Goal: Download file/media

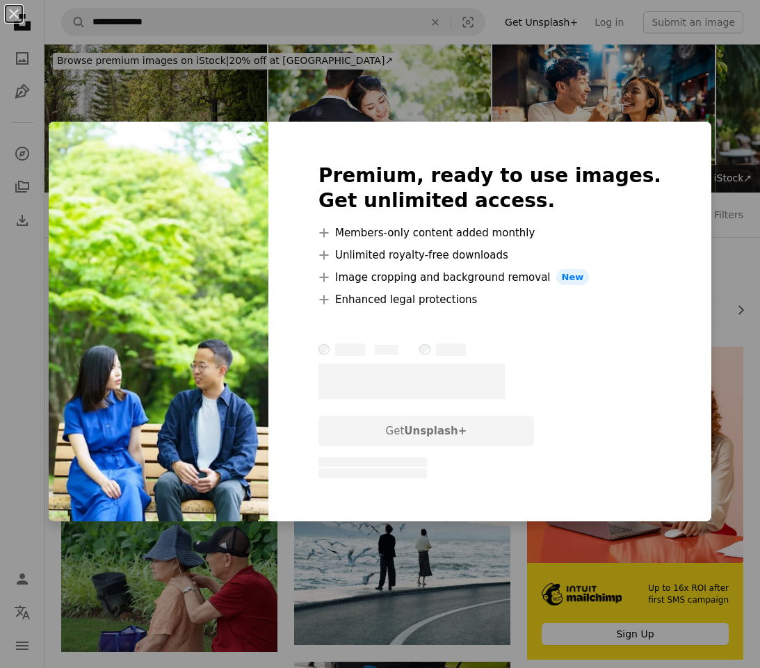
scroll to position [1043, 0]
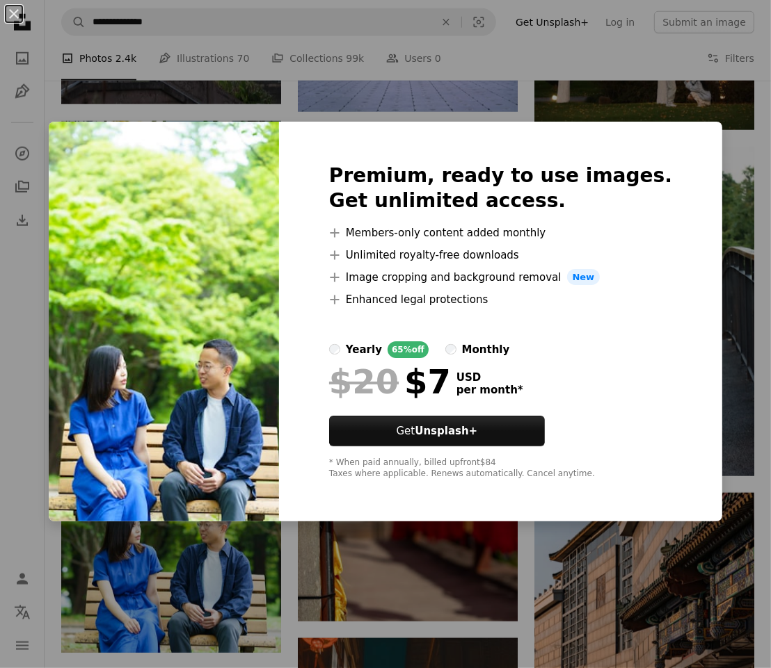
click at [475, 49] on div "An X shape Premium, ready to use images. Get unlimited access. A plus sign Memb…" at bounding box center [385, 334] width 771 height 668
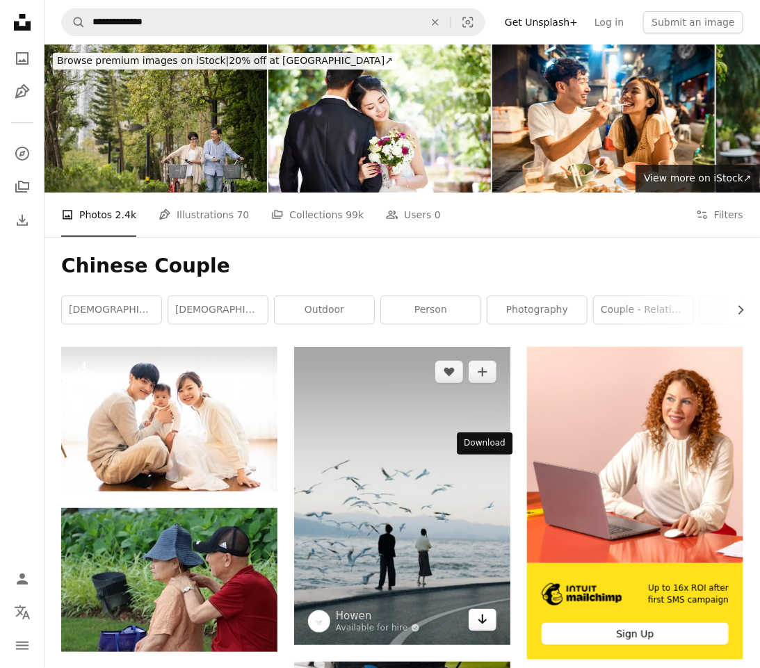
click at [479, 611] on icon "Arrow pointing down" at bounding box center [482, 619] width 11 height 17
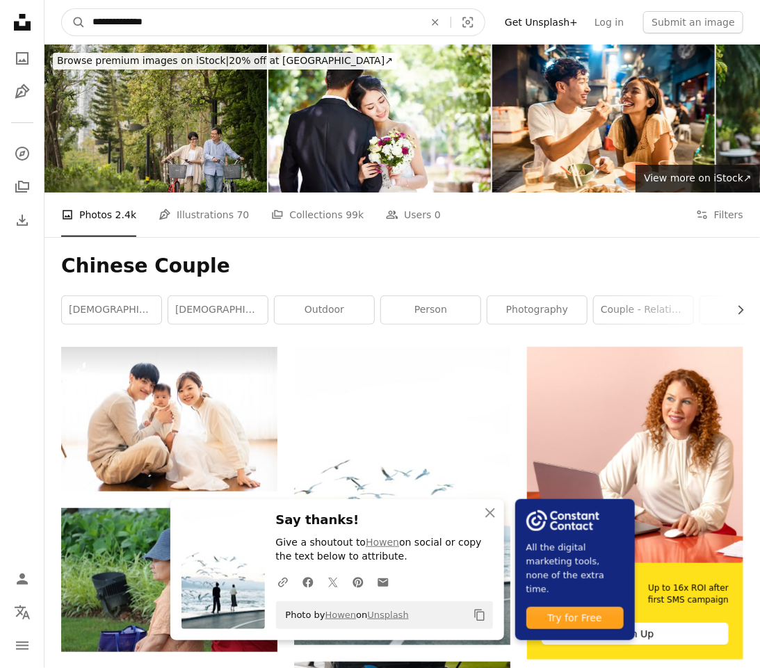
drag, startPoint x: 129, startPoint y: 23, endPoint x: 58, endPoint y: 16, distance: 71.3
click at [59, 18] on nav "**********" at bounding box center [403, 22] width 716 height 45
type input "**********"
click at [62, 9] on button "A magnifying glass" at bounding box center [74, 22] width 24 height 26
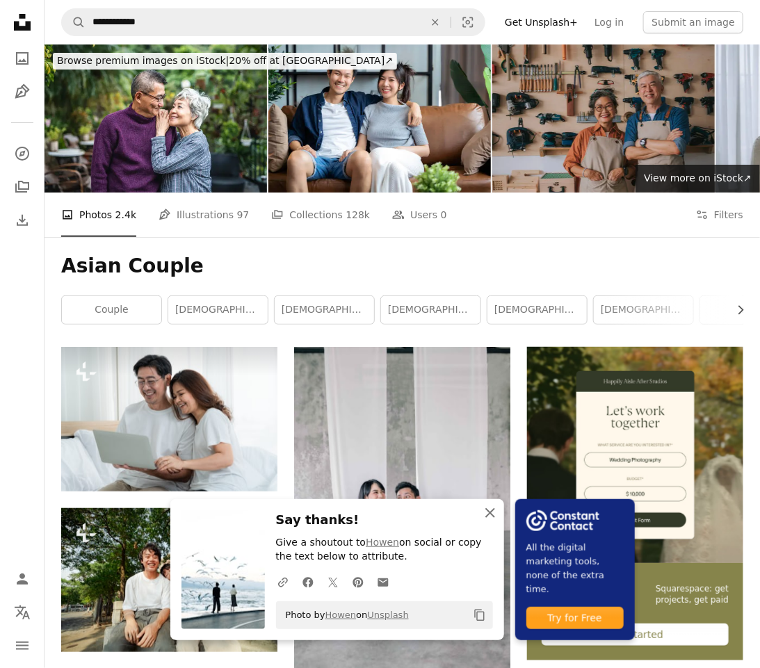
click at [495, 515] on icon "button" at bounding box center [490, 513] width 10 height 10
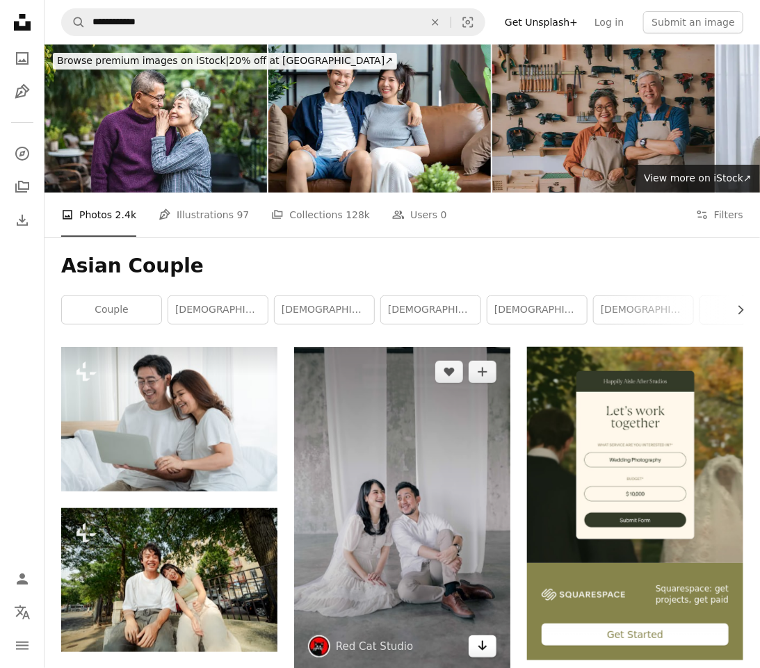
click at [477, 638] on icon "Arrow pointing down" at bounding box center [482, 646] width 11 height 17
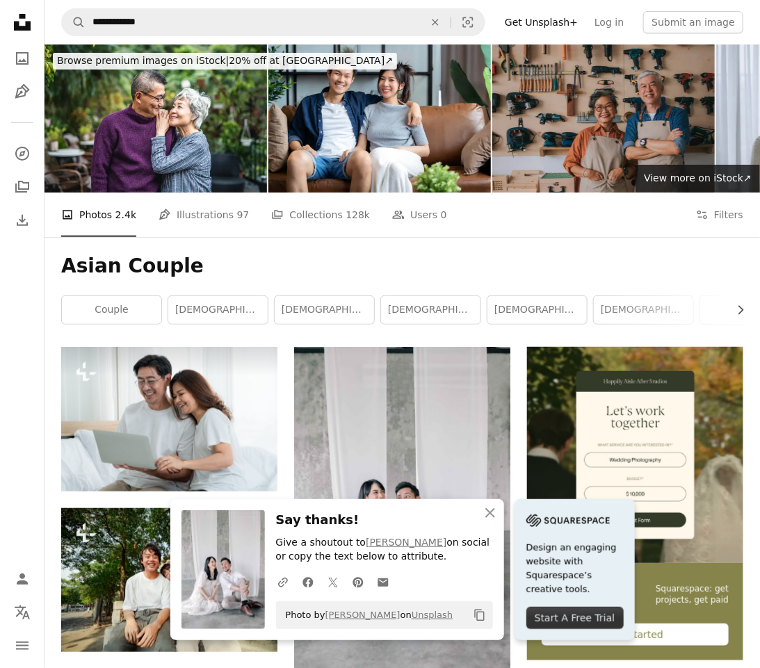
scroll to position [348, 0]
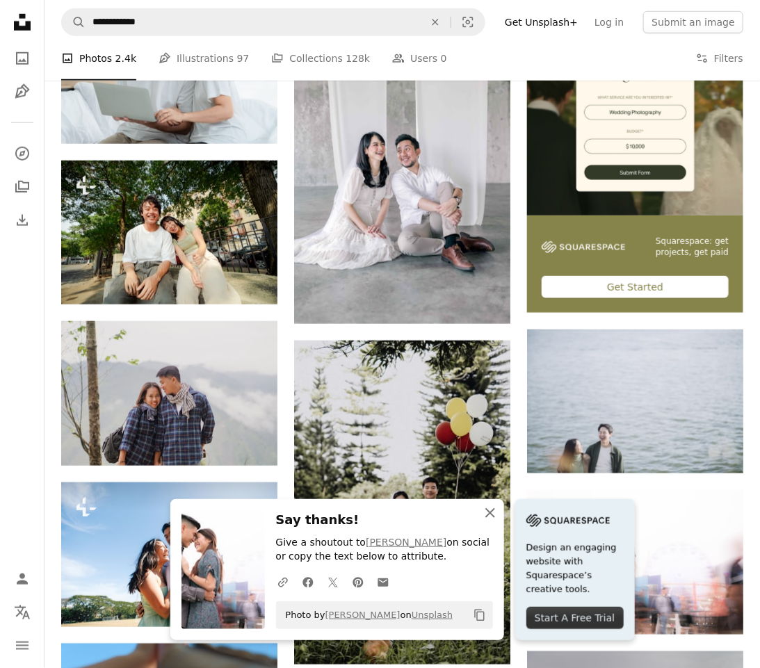
click at [495, 513] on icon "button" at bounding box center [490, 513] width 10 height 10
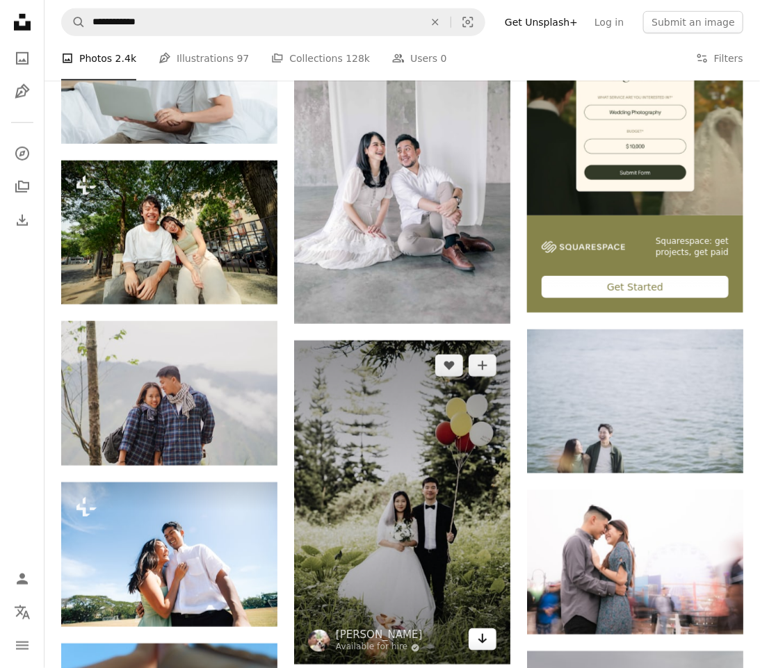
click at [482, 634] on icon "Download" at bounding box center [482, 639] width 9 height 10
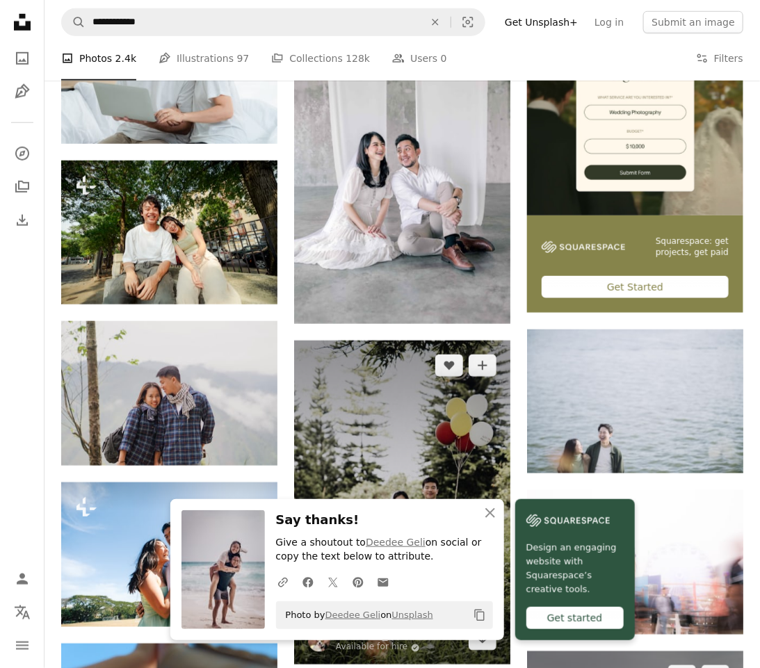
scroll to position [695, 0]
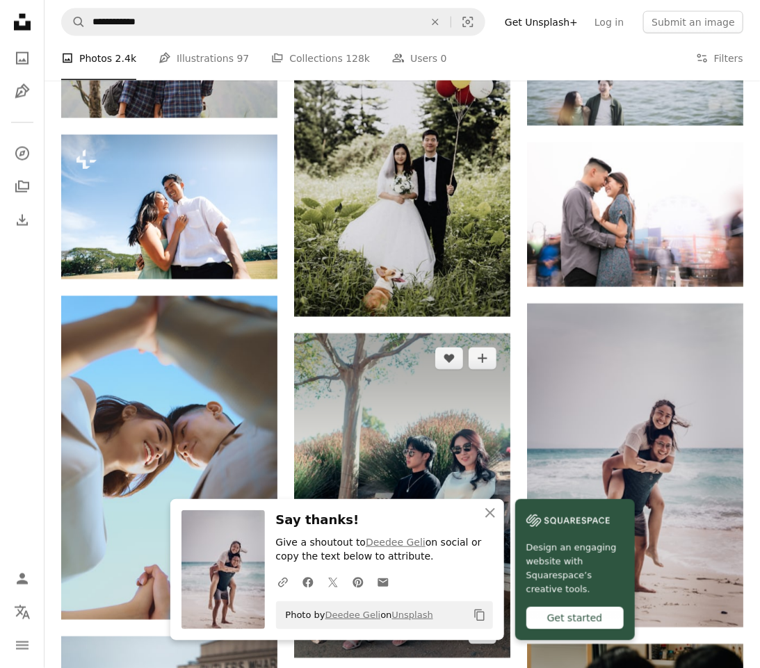
click at [484, 628] on icon "Download" at bounding box center [482, 633] width 9 height 10
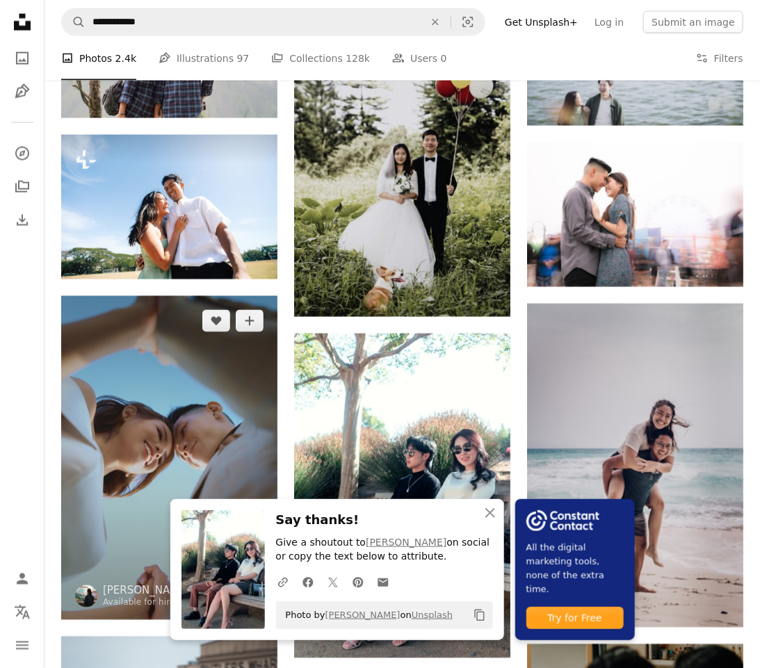
click at [248, 586] on icon "Arrow pointing down" at bounding box center [249, 594] width 11 height 17
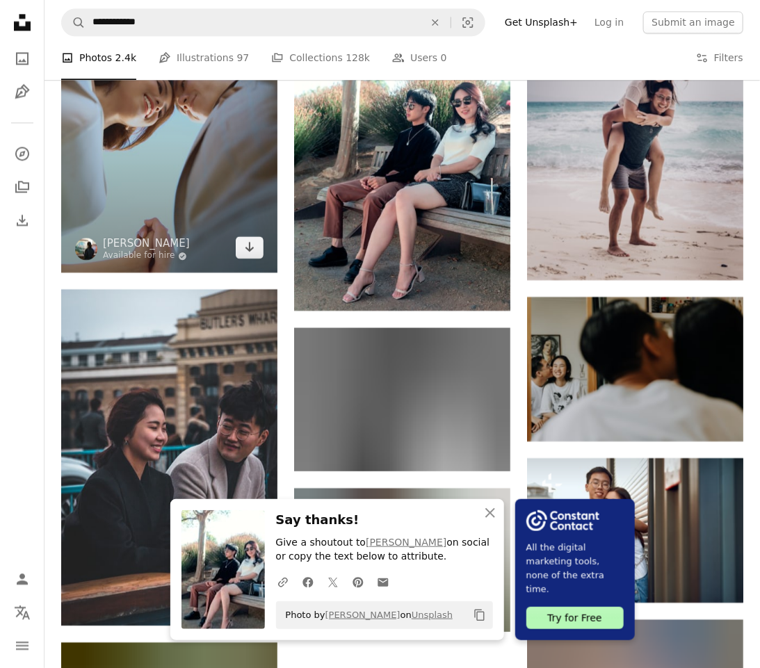
scroll to position [1391, 0]
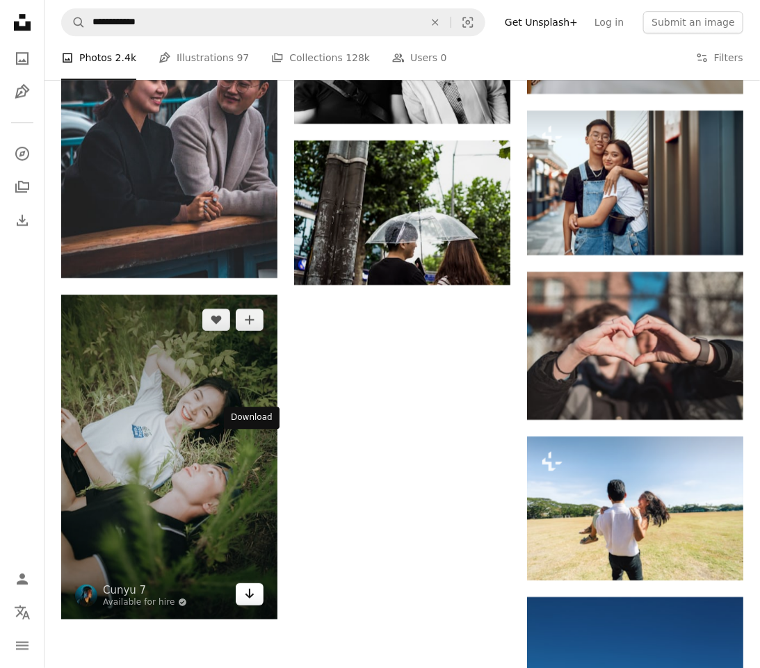
click at [248, 586] on icon "Arrow pointing down" at bounding box center [249, 594] width 11 height 17
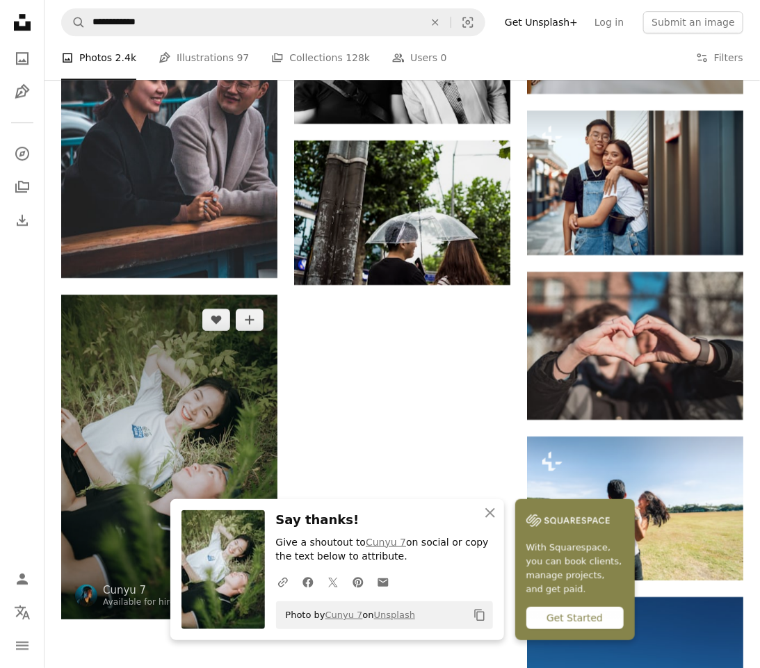
scroll to position [1043, 0]
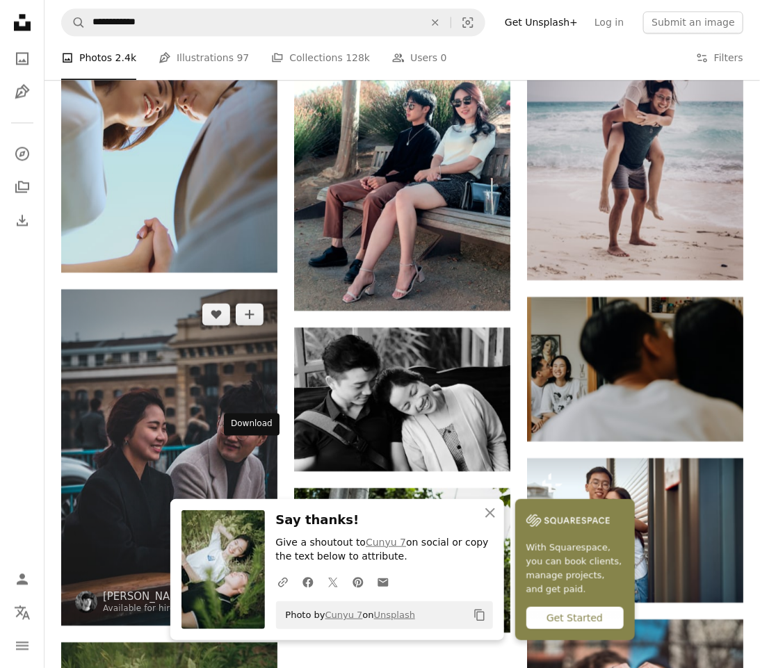
click at [252, 592] on icon "Arrow pointing down" at bounding box center [249, 600] width 11 height 17
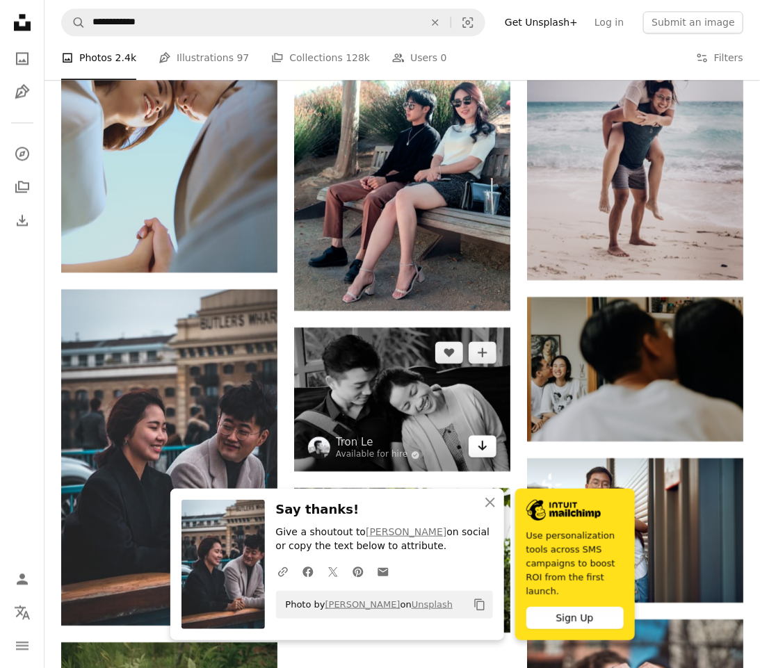
click at [479, 437] on icon "Arrow pointing down" at bounding box center [482, 445] width 11 height 17
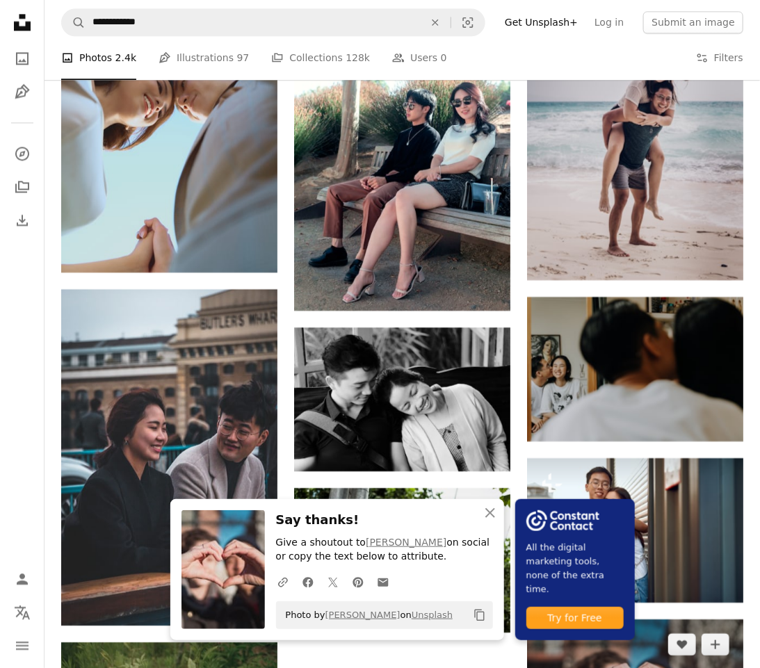
scroll to position [1391, 0]
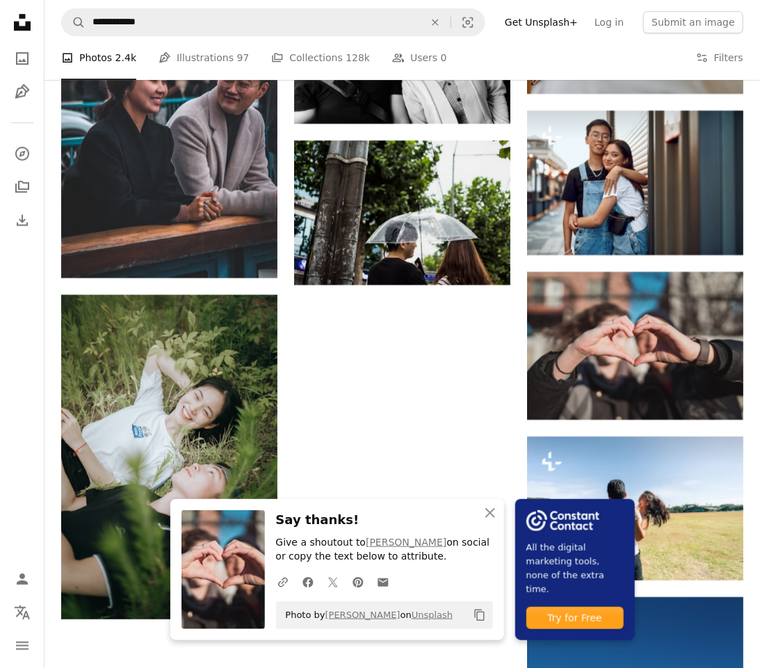
click at [455, 47] on div "A photo Photos 2.4k Pen Tool Illustrations 97 A stack of folders Collections 12…" at bounding box center [402, 58] width 682 height 45
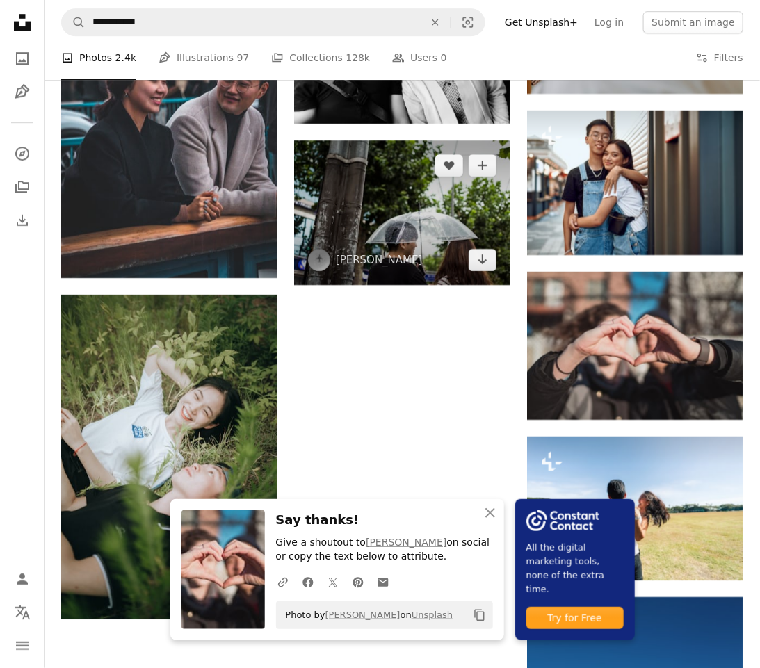
scroll to position [1043, 0]
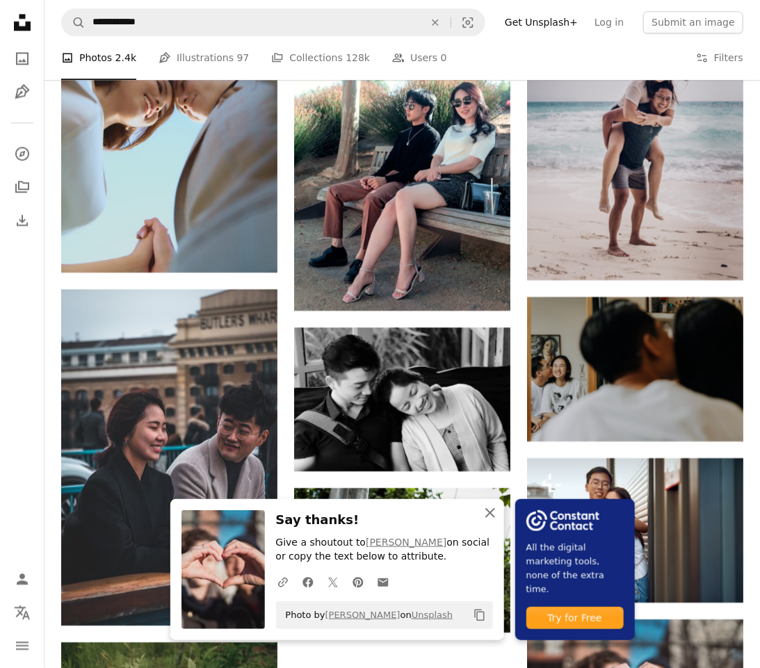
click at [495, 514] on icon "button" at bounding box center [490, 513] width 10 height 10
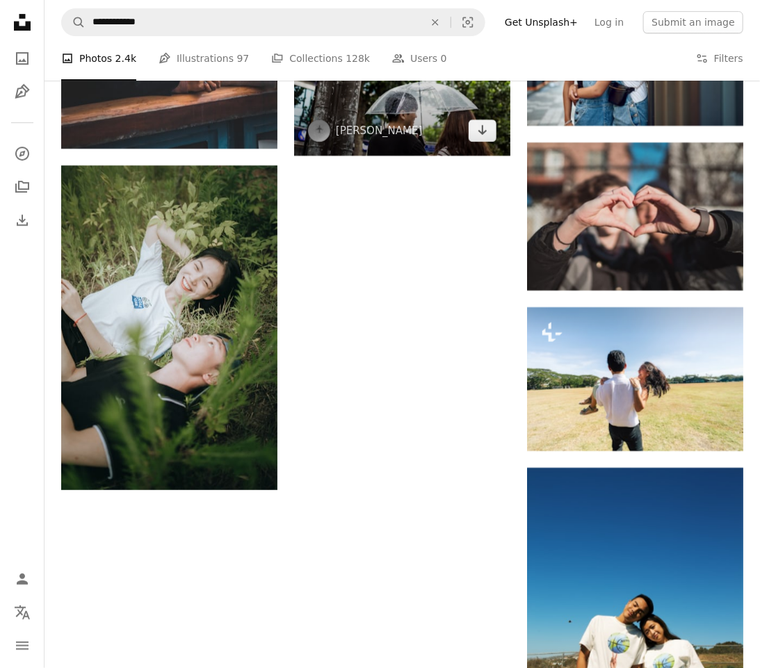
scroll to position [1526, 0]
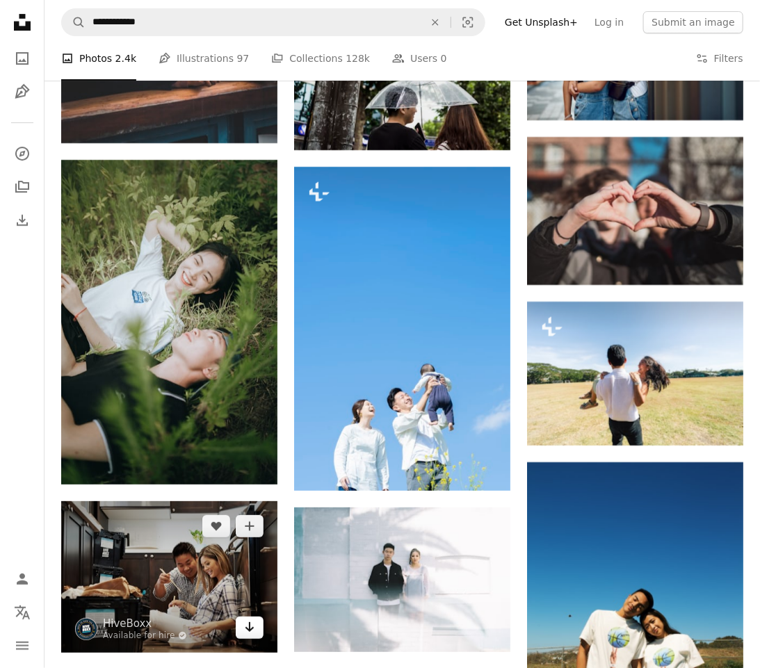
click at [253, 622] on icon "Download" at bounding box center [249, 627] width 9 height 10
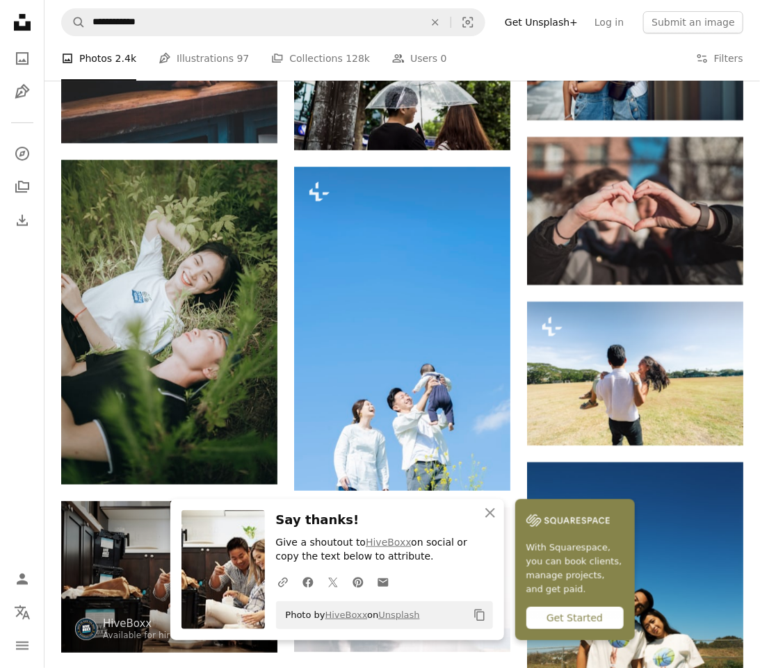
scroll to position [1874, 0]
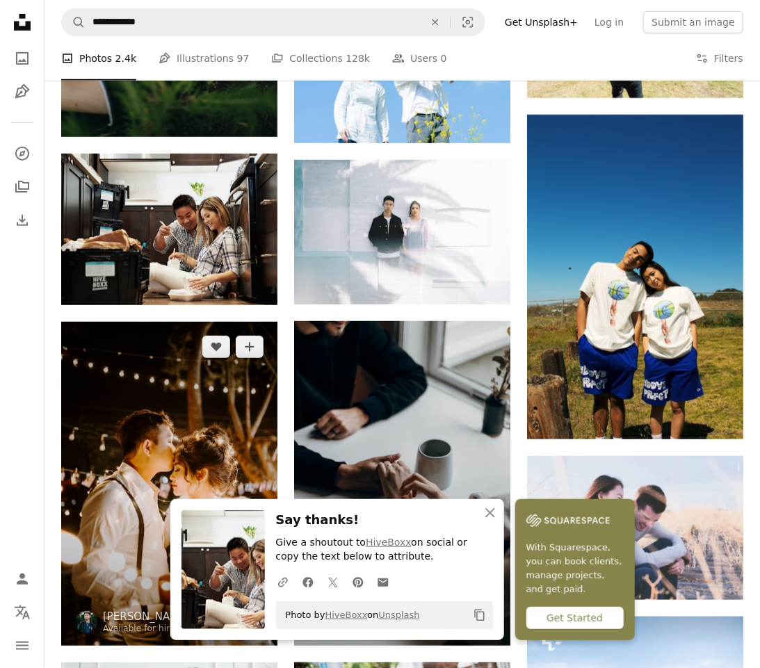
click at [249, 615] on icon "Download" at bounding box center [249, 620] width 9 height 10
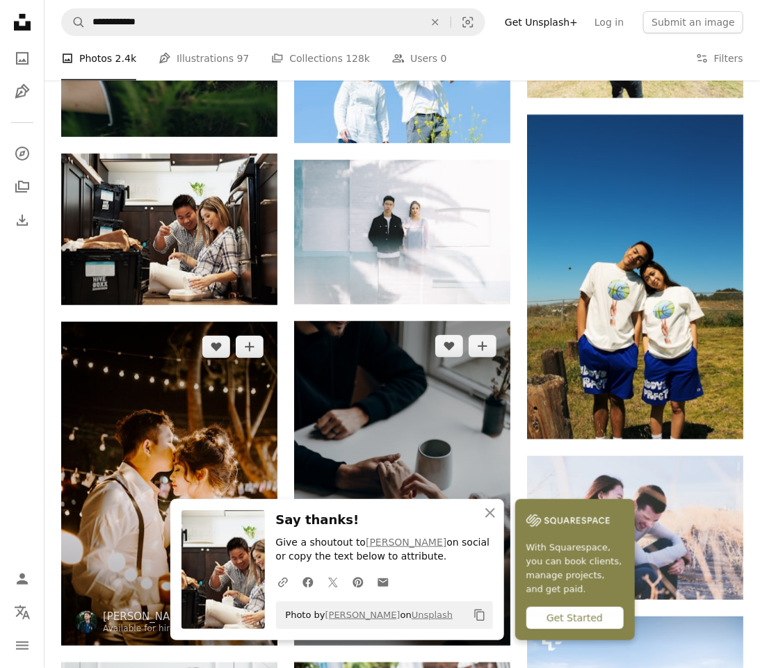
scroll to position [2221, 0]
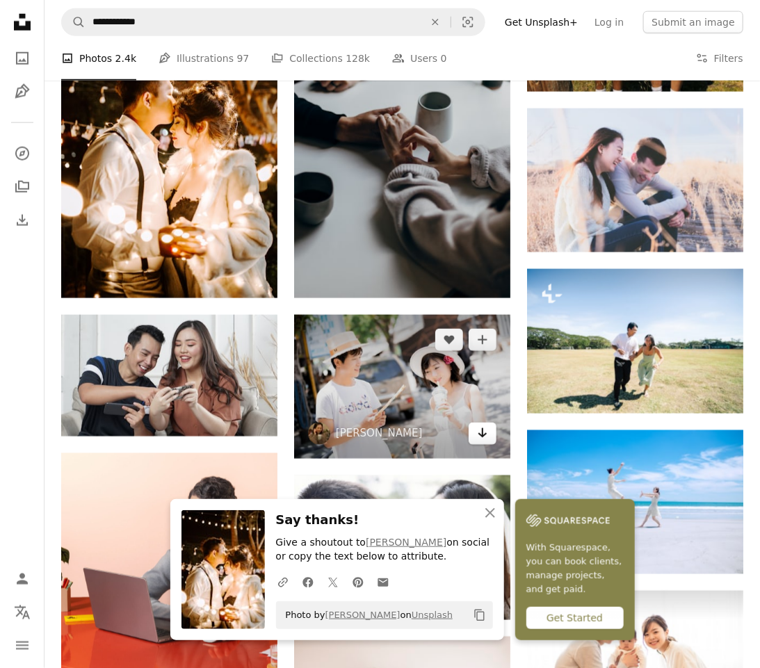
click at [485, 425] on icon "Arrow pointing down" at bounding box center [482, 433] width 11 height 17
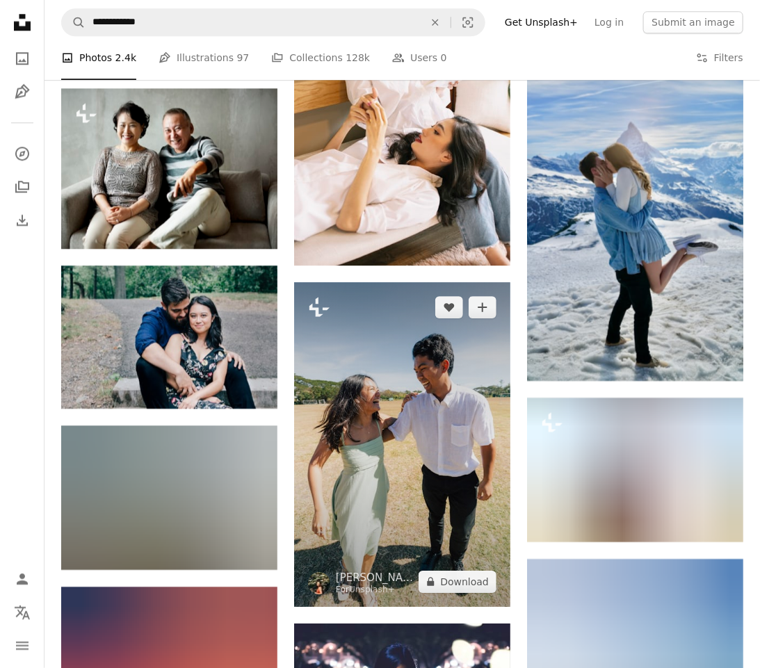
scroll to position [3264, 0]
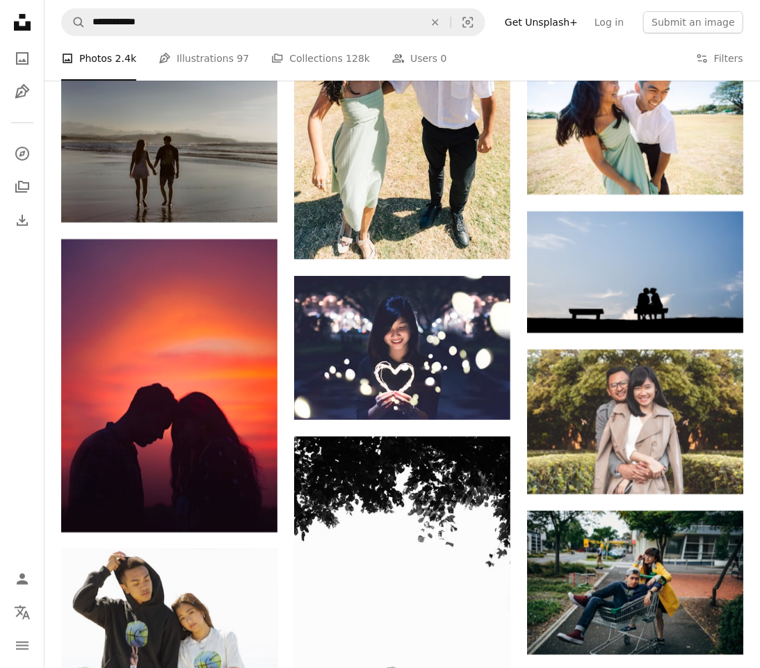
click at [755, 398] on div "Plus sign for Unsplash+ A heart A plus sign Getty Images For Unsplash+ A lock D…" at bounding box center [403, 648] width 716 height 7131
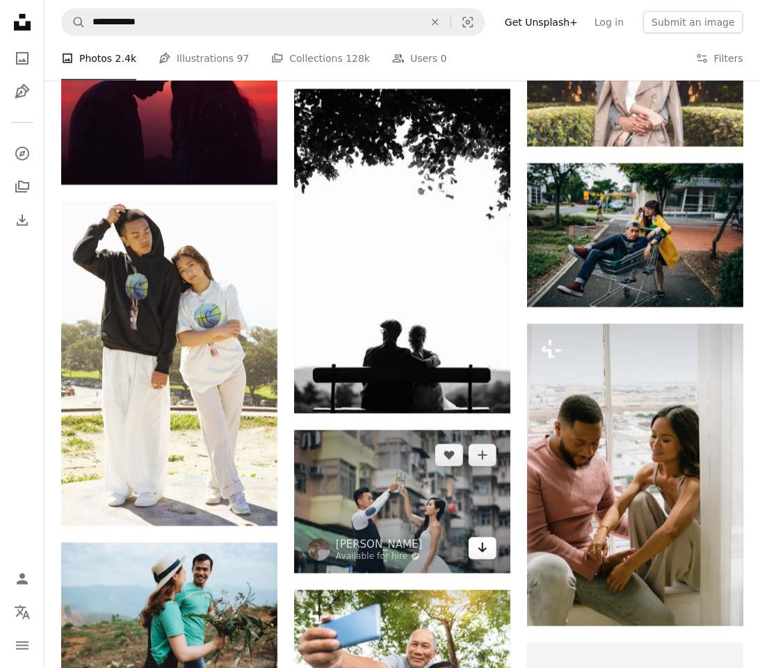
click at [481, 543] on icon "Download" at bounding box center [482, 548] width 9 height 10
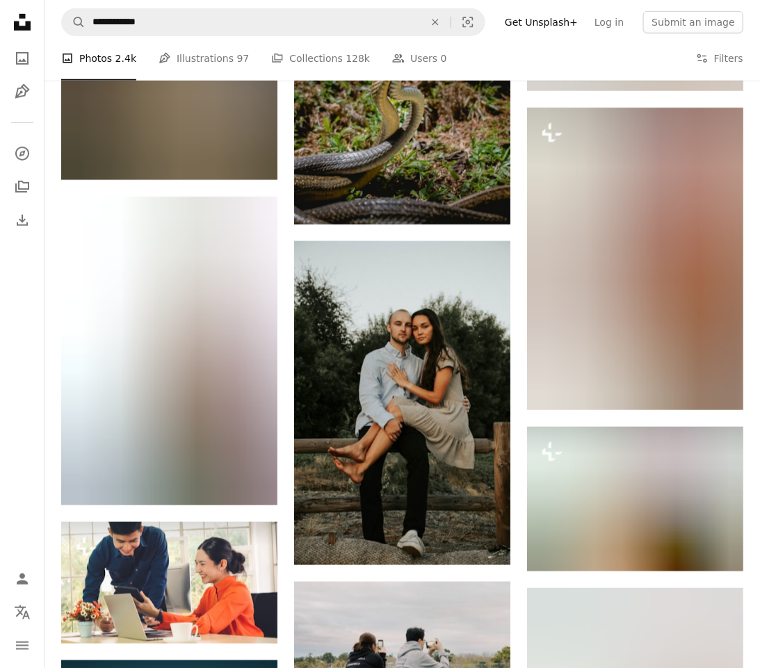
scroll to position [10914, 0]
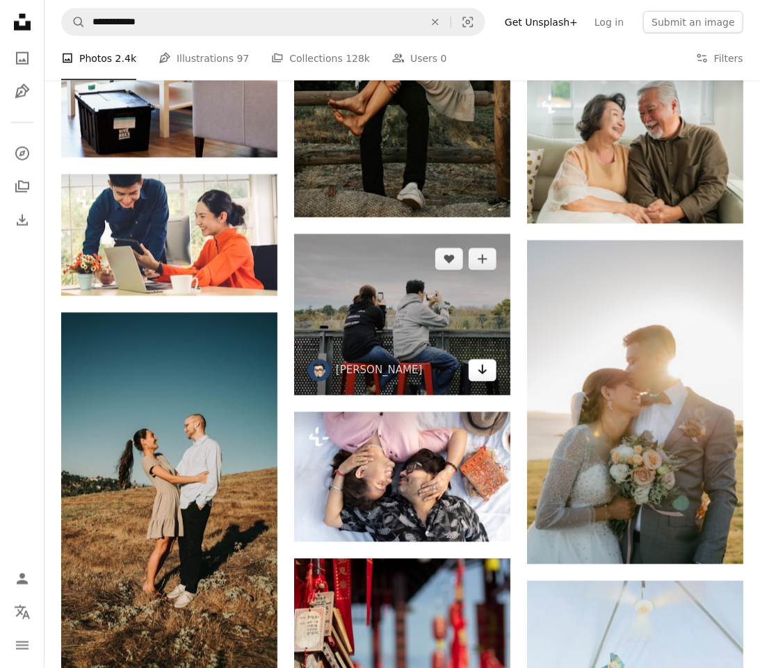
click at [483, 365] on icon "Download" at bounding box center [482, 370] width 9 height 10
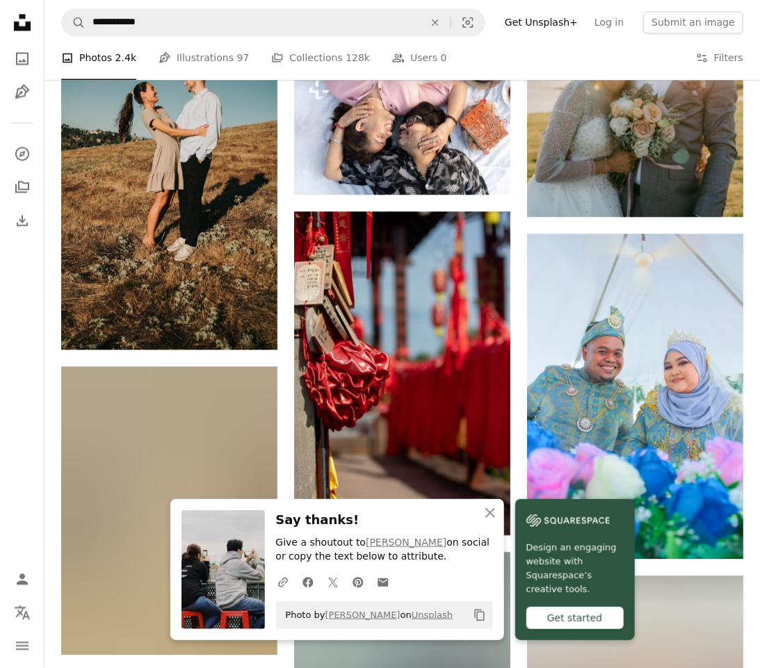
scroll to position [11610, 0]
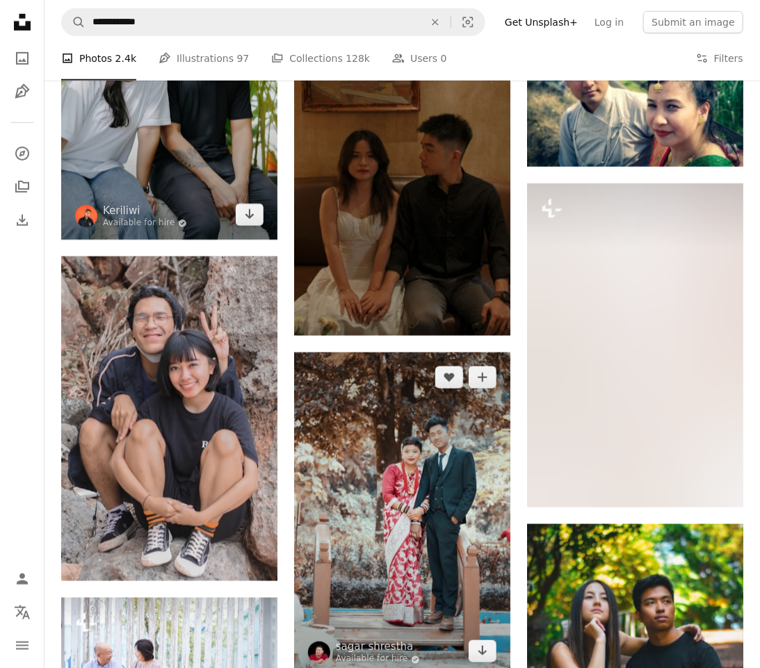
scroll to position [12653, 0]
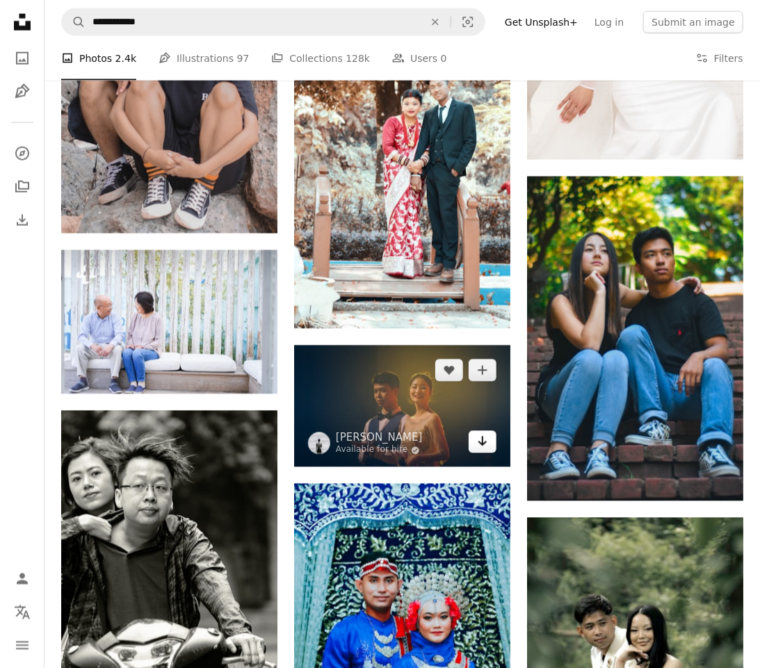
click at [485, 433] on icon "Arrow pointing down" at bounding box center [482, 441] width 11 height 17
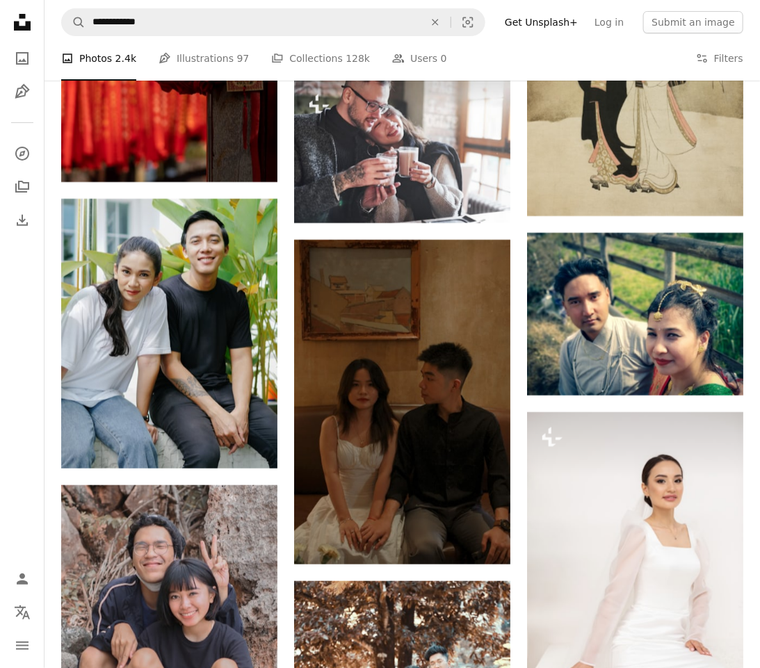
scroll to position [11958, 0]
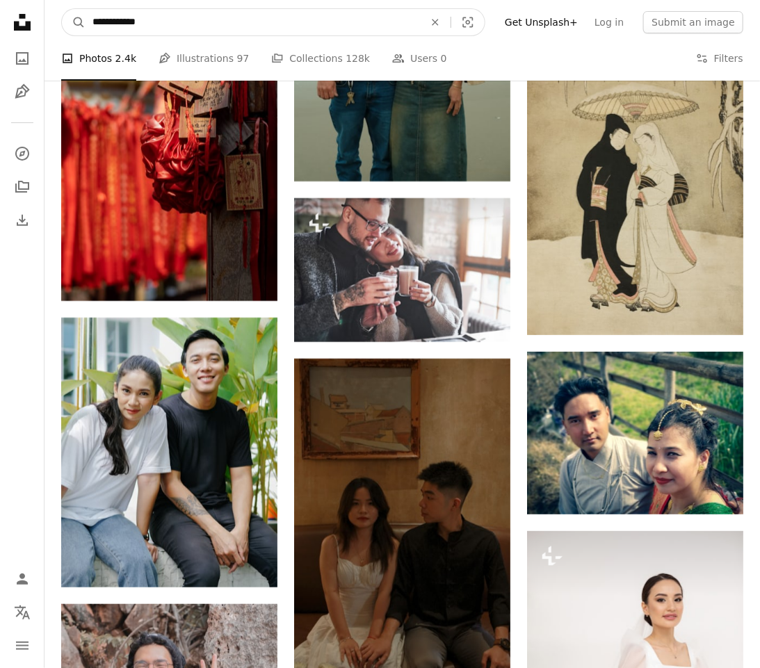
drag, startPoint x: 166, startPoint y: 22, endPoint x: 115, endPoint y: 27, distance: 51.7
click at [104, 26] on input "**********" at bounding box center [253, 22] width 335 height 26
click at [117, 28] on input "**********" at bounding box center [253, 22] width 335 height 26
click at [113, 22] on input "**********" at bounding box center [253, 22] width 335 height 26
drag, startPoint x: 113, startPoint y: 22, endPoint x: 79, endPoint y: 21, distance: 34.8
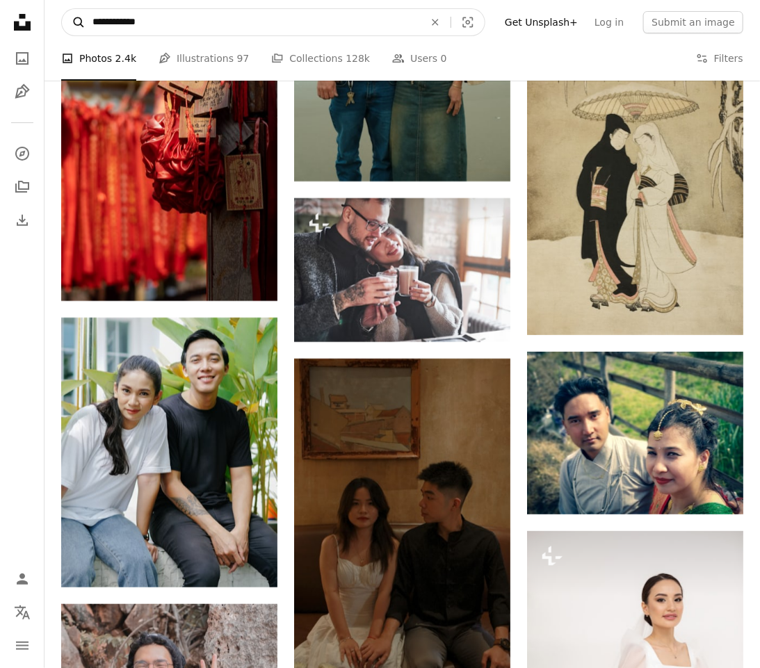
click at [81, 21] on form "**********" at bounding box center [273, 22] width 424 height 28
type input "**********"
click at [62, 9] on button "A magnifying glass" at bounding box center [74, 22] width 24 height 26
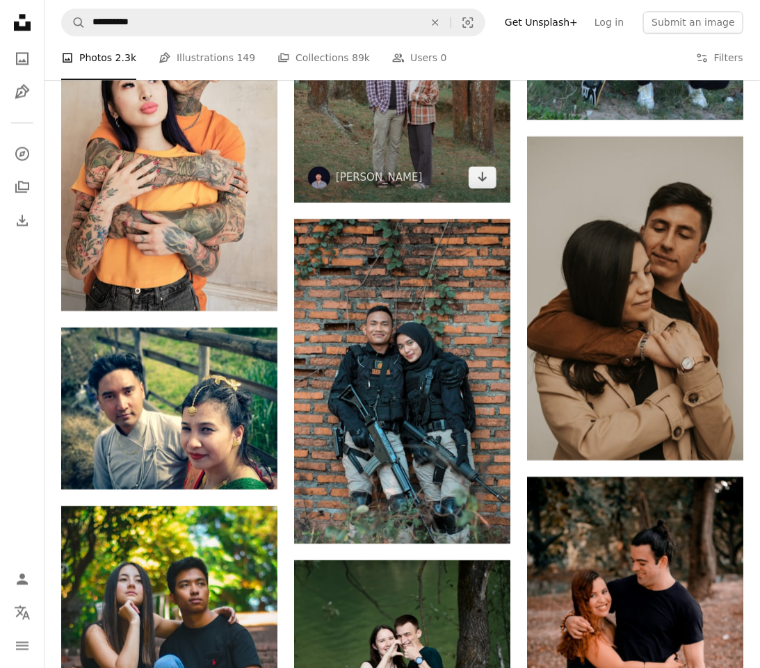
scroll to position [1391, 0]
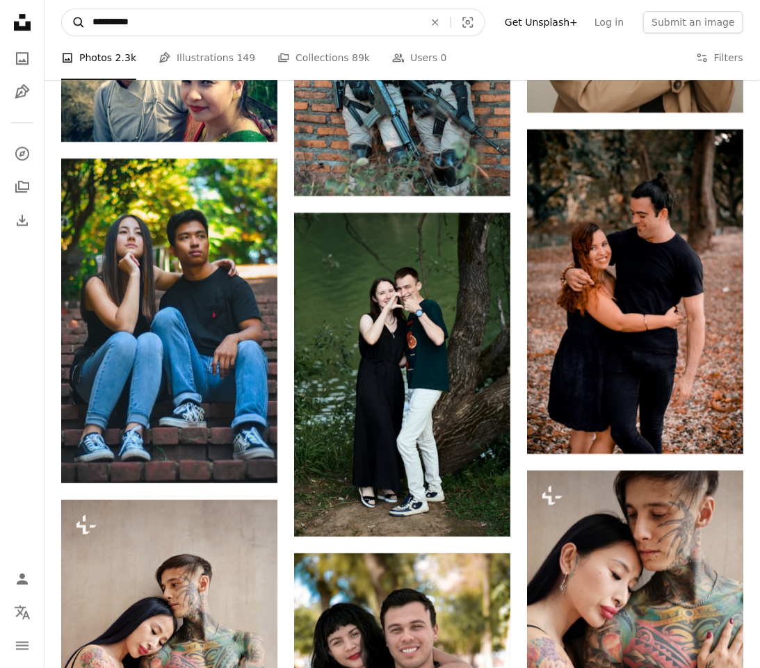
drag, startPoint x: 106, startPoint y: 18, endPoint x: 79, endPoint y: 17, distance: 27.1
click at [79, 17] on form "**********" at bounding box center [273, 22] width 424 height 28
type input "**********"
click button "A magnifying glass" at bounding box center [74, 22] width 24 height 26
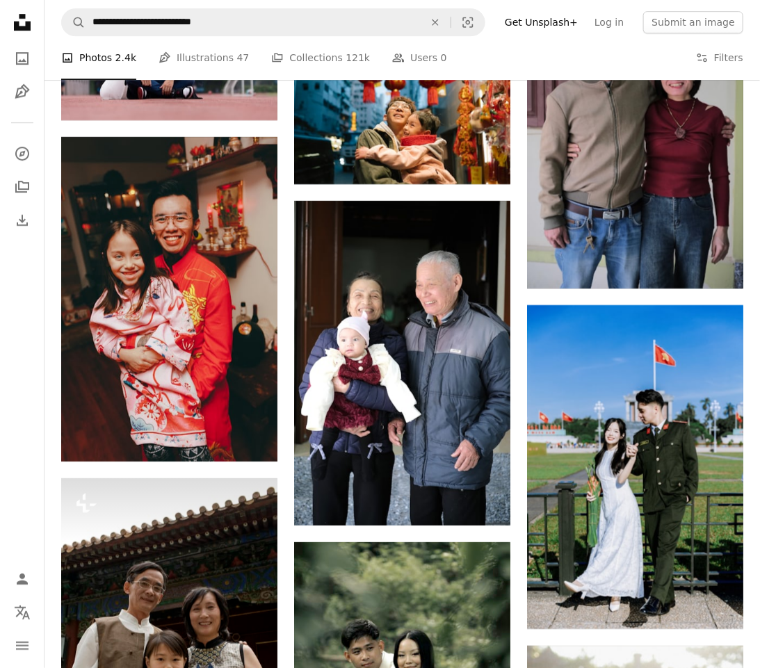
scroll to position [1739, 0]
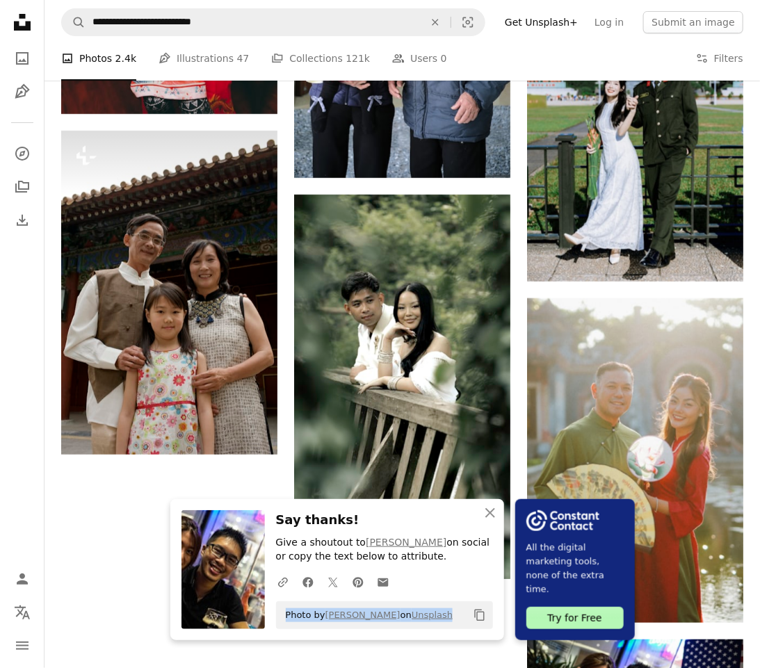
drag, startPoint x: 494, startPoint y: 617, endPoint x: 351, endPoint y: 623, distance: 143.4
click at [351, 623] on div "Photo by [PERSON_NAME] on Unsplash Copy content" at bounding box center [384, 616] width 217 height 28
click at [486, 617] on icon "Copy content" at bounding box center [480, 615] width 13 height 13
click at [499, 509] on icon "An X shape" at bounding box center [490, 513] width 17 height 17
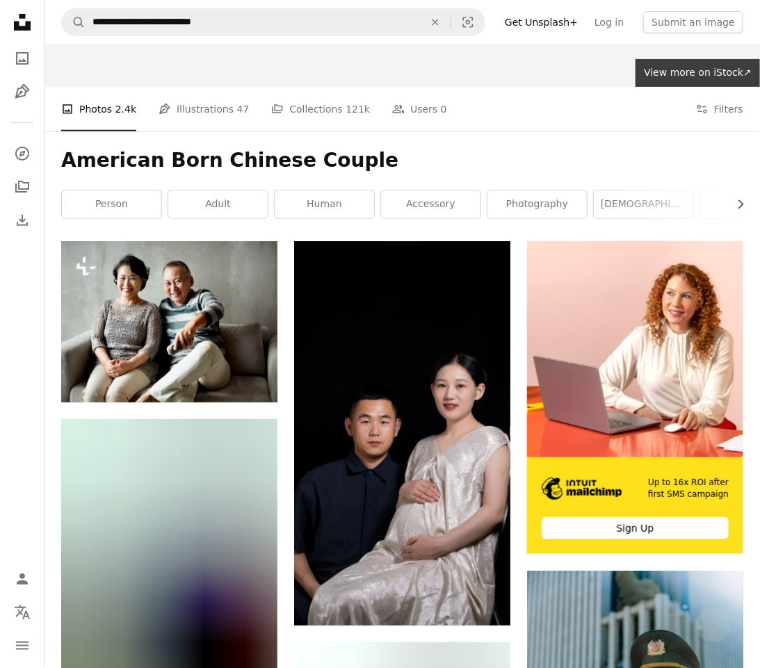
scroll to position [0, 0]
